Goal: Find specific page/section: Find specific page/section

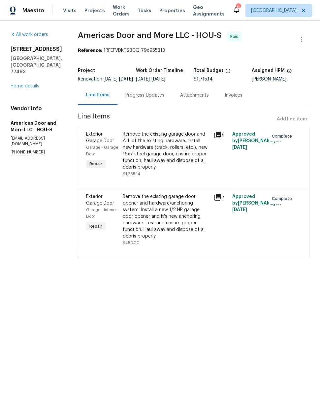
click at [28, 84] on link "Home details" at bounding box center [25, 86] width 29 height 5
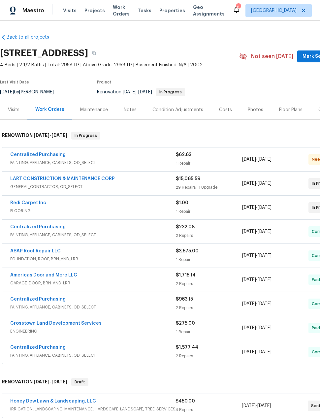
click at [91, 10] on span "Projects" at bounding box center [95, 10] width 20 height 7
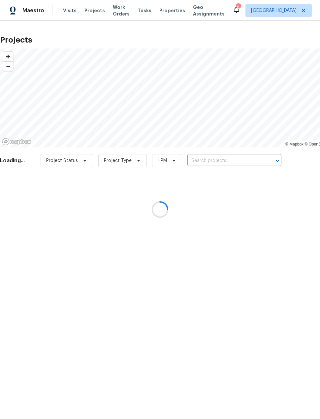
click at [167, 16] on div at bounding box center [160, 209] width 320 height 419
click at [159, 12] on div at bounding box center [160, 209] width 320 height 419
click at [174, 10] on div at bounding box center [160, 209] width 320 height 419
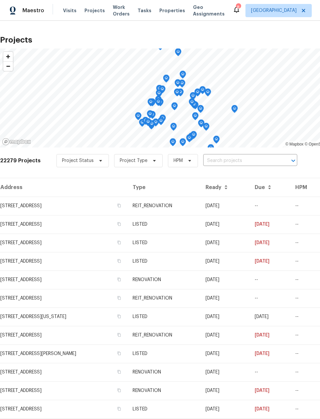
click at [168, 10] on span "Properties" at bounding box center [172, 10] width 26 height 7
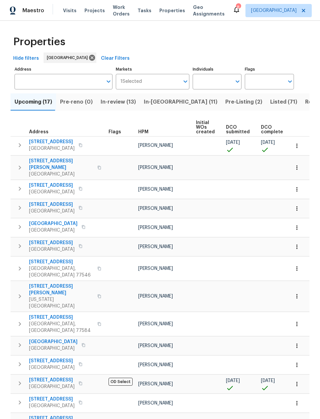
click at [305, 97] on span "Resale (21)" at bounding box center [319, 101] width 28 height 9
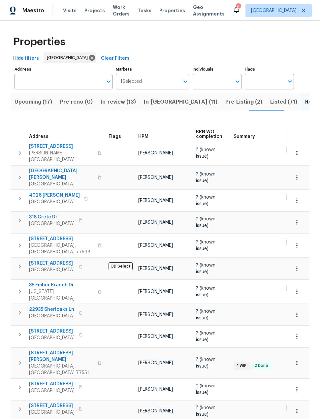
click at [218, 81] on input "Individuals" at bounding box center [212, 82] width 39 height 16
type input "[PERSON_NAME]"
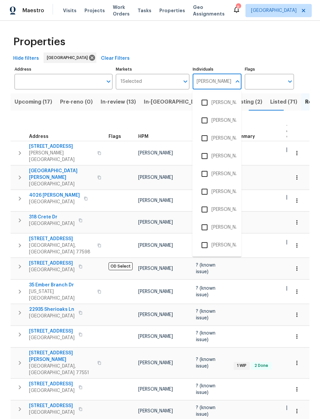
click at [206, 245] on input "checkbox" at bounding box center [205, 245] width 14 height 14
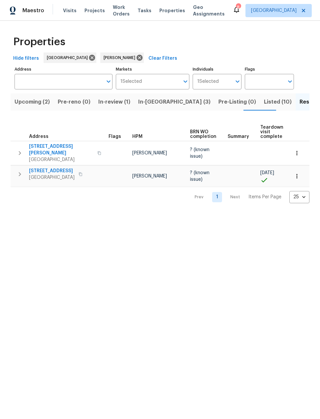
click at [119, 107] on span "In-review (1)" at bounding box center [114, 101] width 32 height 9
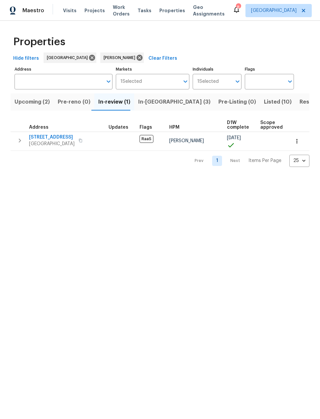
click at [26, 104] on span "Upcoming (2)" at bounding box center [32, 101] width 35 height 9
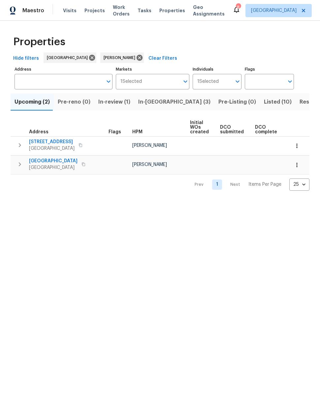
click at [260, 109] on button "Listed (10)" at bounding box center [278, 101] width 36 height 17
